Goal: Information Seeking & Learning: Learn about a topic

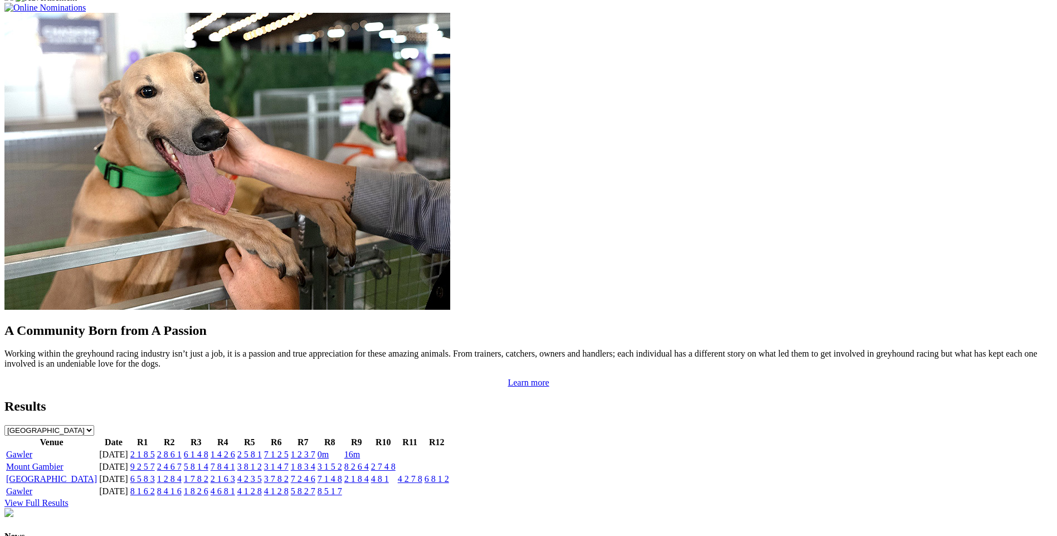
scroll to position [918, 0]
click at [155, 449] on link "2 1 8 5" at bounding box center [142, 453] width 25 height 9
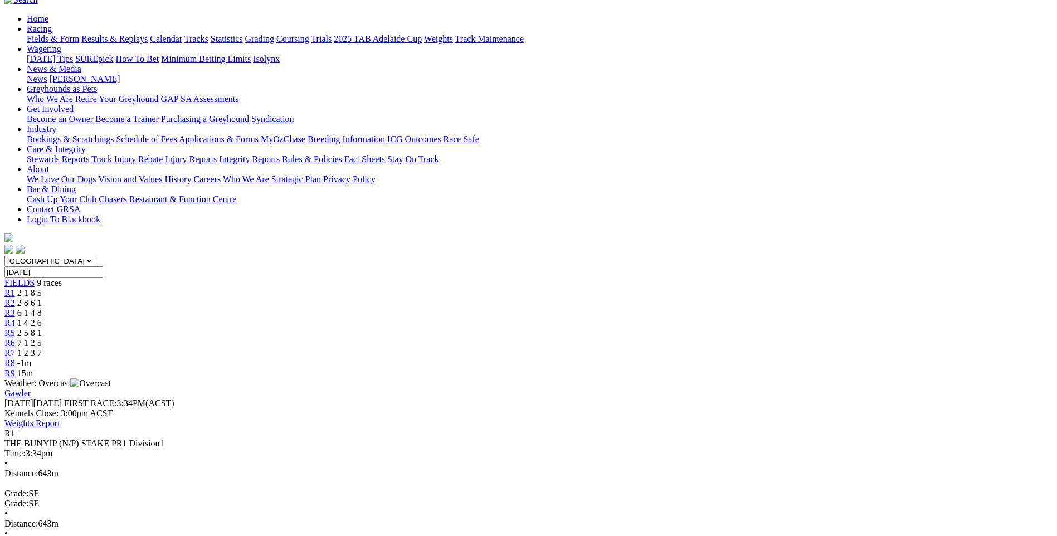
scroll to position [110, 0]
click at [359, 296] on div "R2 2 8 6 1" at bounding box center [528, 301] width 1048 height 10
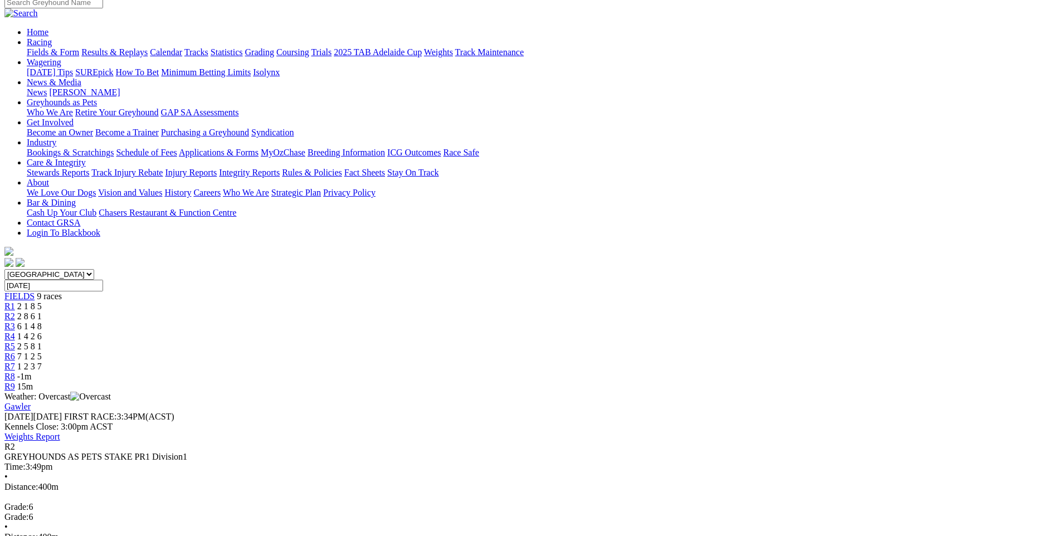
scroll to position [95, 0]
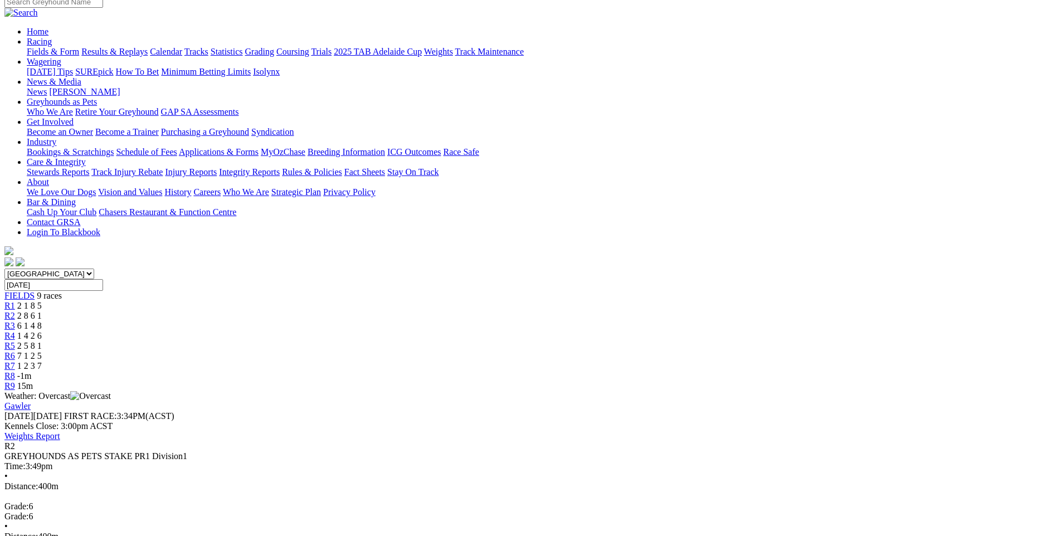
click at [42, 321] on span "6 1 4 8" at bounding box center [29, 325] width 25 height 9
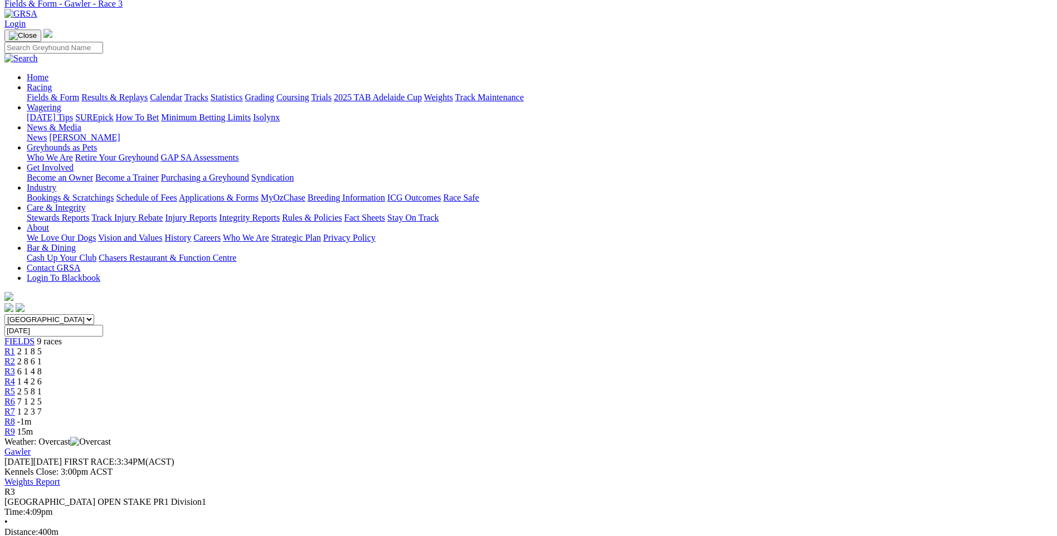
scroll to position [38, 0]
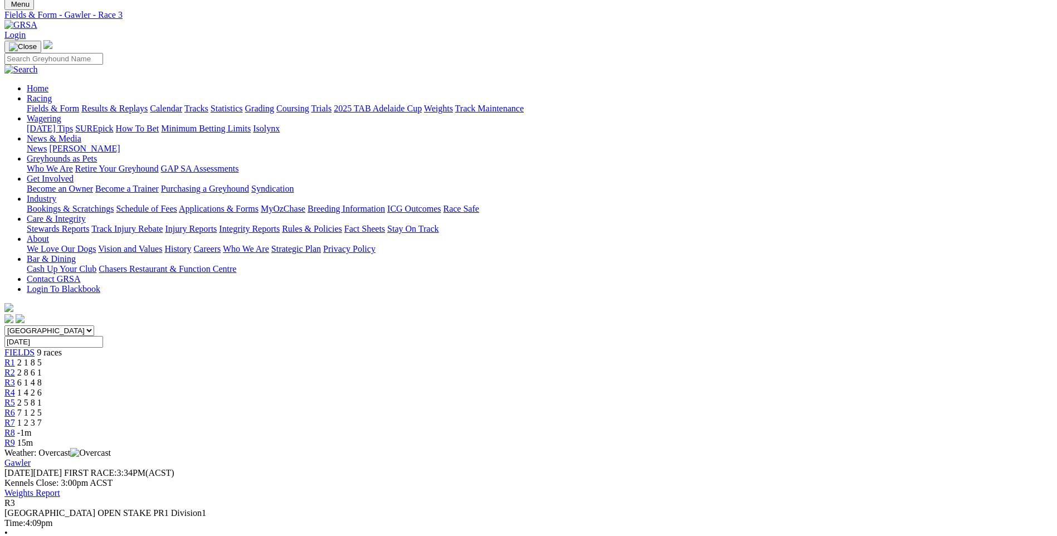
click at [42, 388] on span "1 4 2 6" at bounding box center [29, 392] width 25 height 9
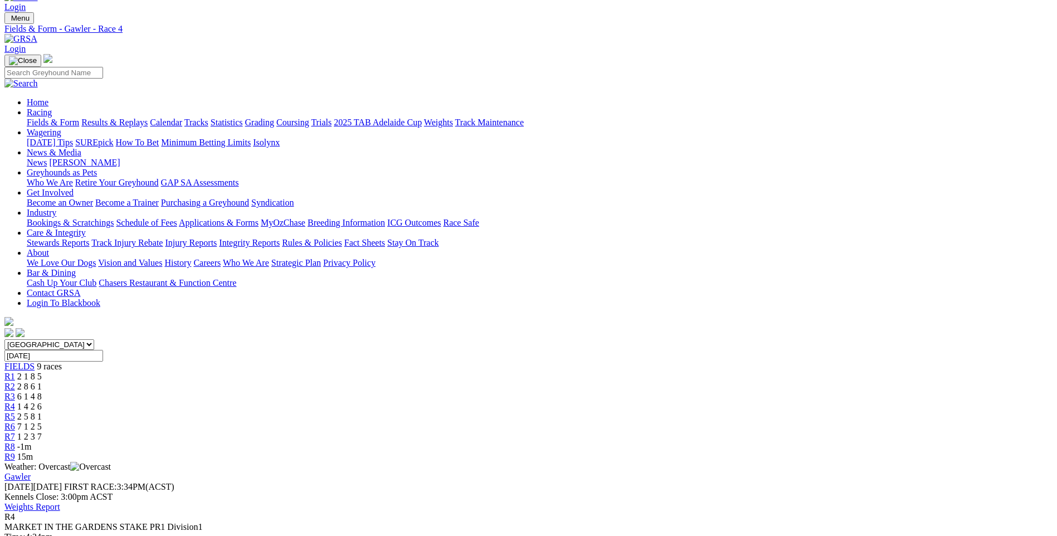
scroll to position [1, 0]
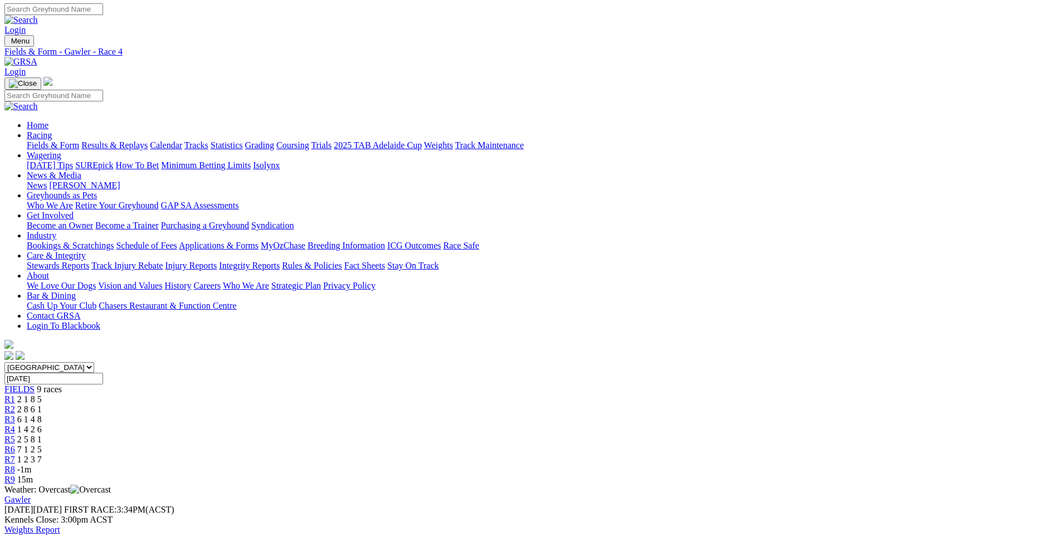
click at [15, 435] on link "R5" at bounding box center [9, 439] width 11 height 9
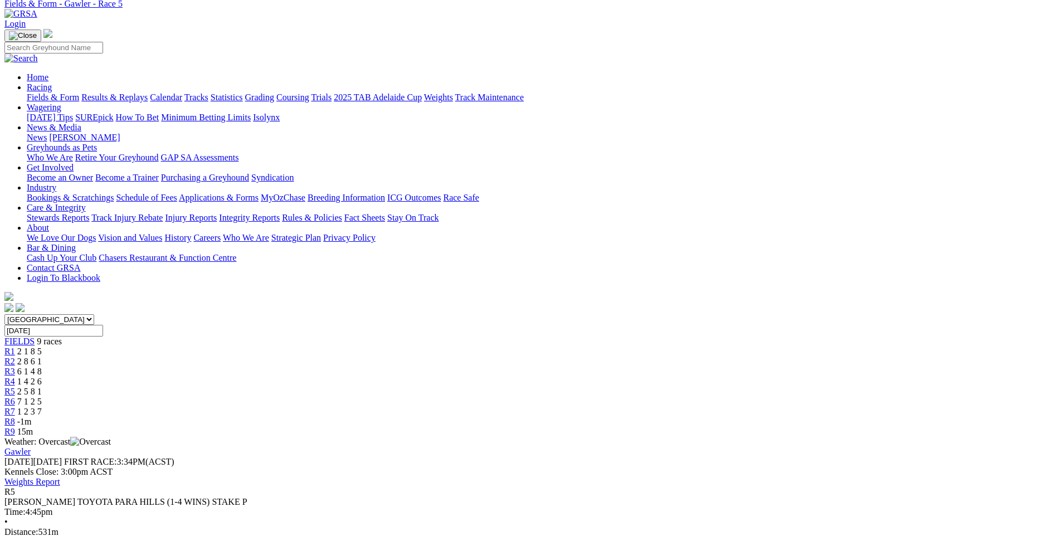
scroll to position [47, 0]
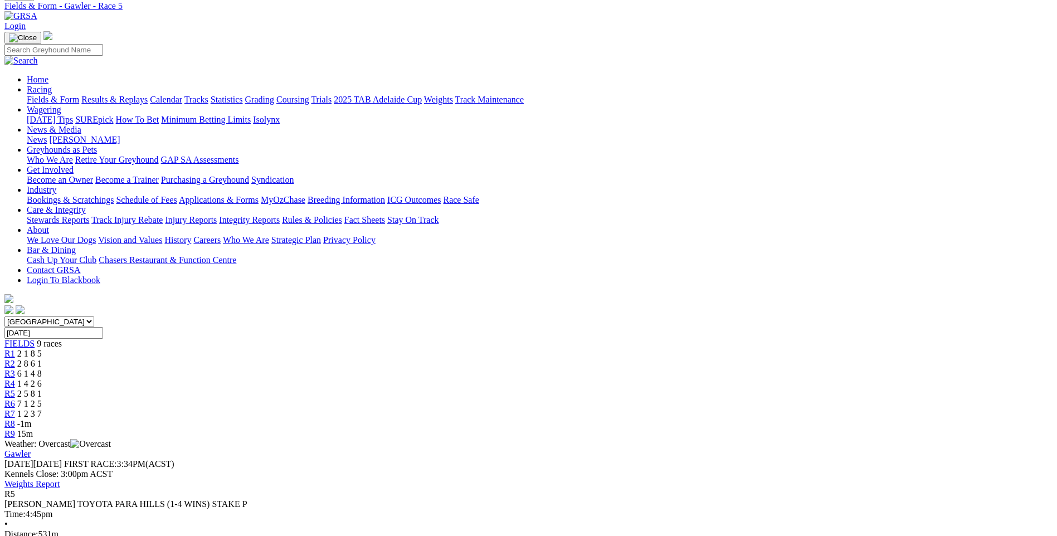
click at [42, 399] on span "7 1 2 5" at bounding box center [29, 403] width 25 height 9
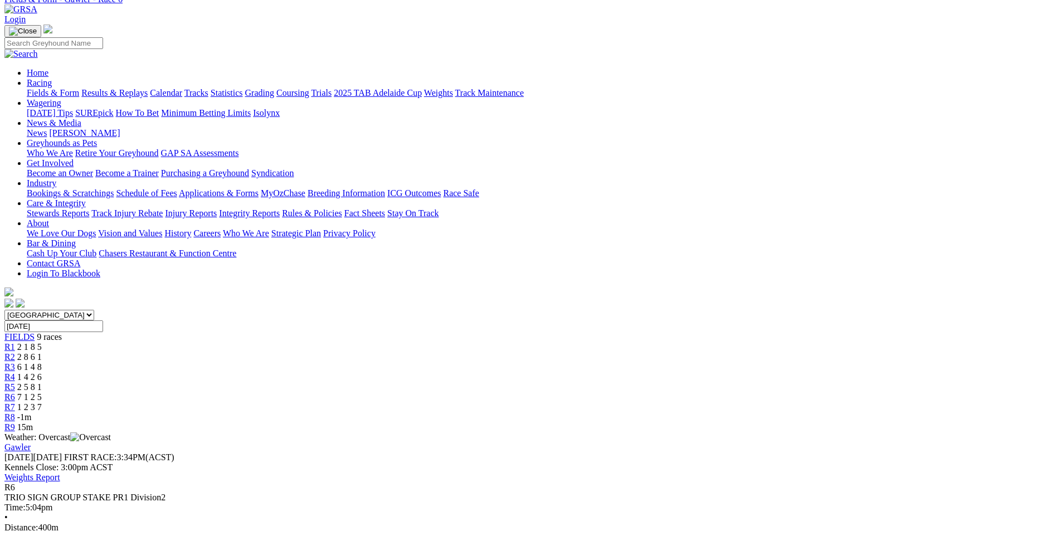
scroll to position [28, 0]
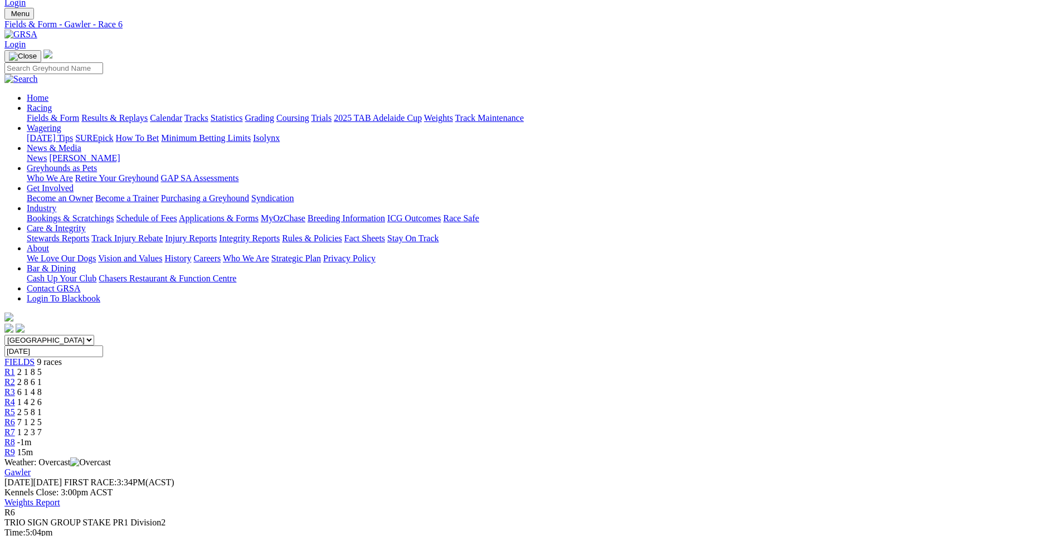
click at [15, 427] on span "R7" at bounding box center [9, 431] width 11 height 9
